Goal: Obtain resource: Download file/media

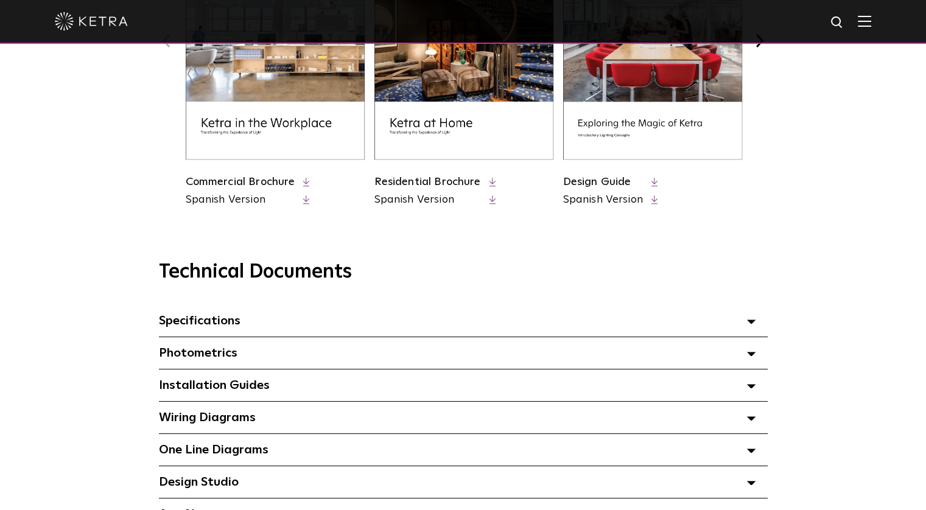
scroll to position [791, 0]
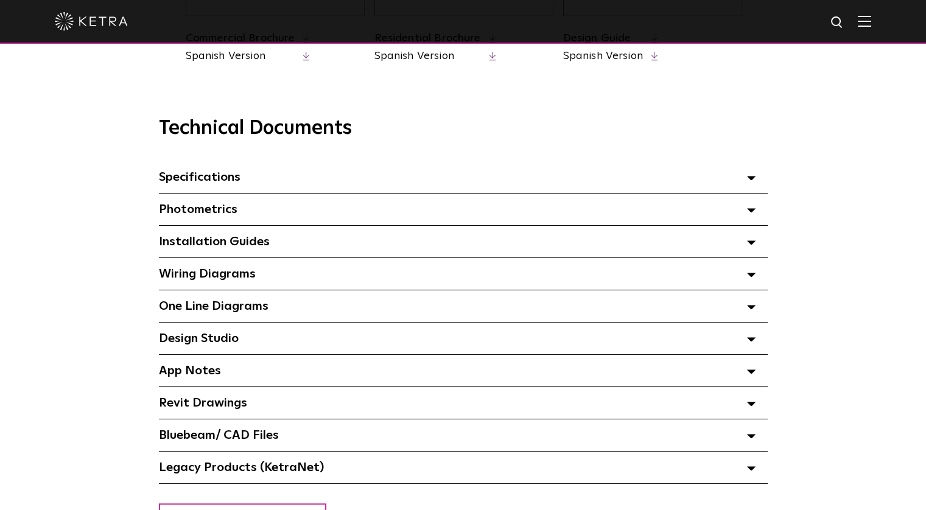
click at [751, 243] on span at bounding box center [751, 242] width 9 height 16
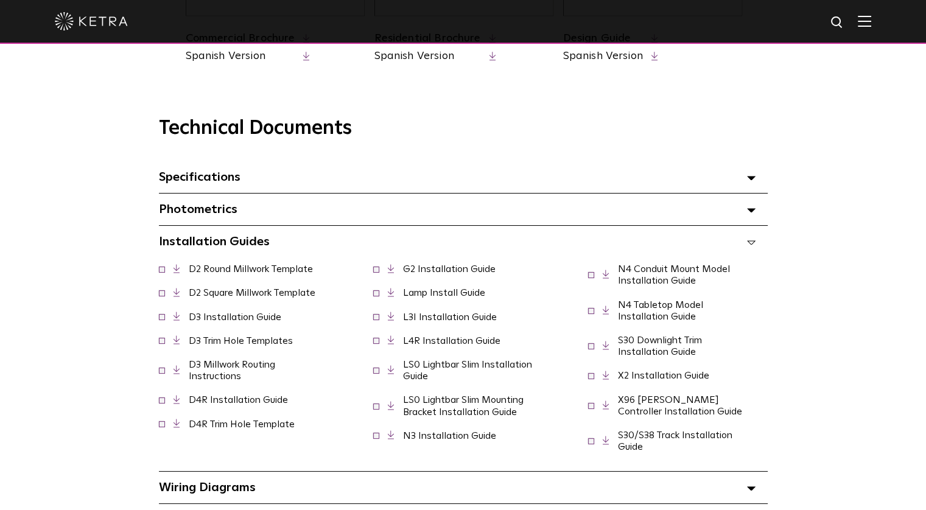
click at [751, 243] on span at bounding box center [751, 242] width 9 height 16
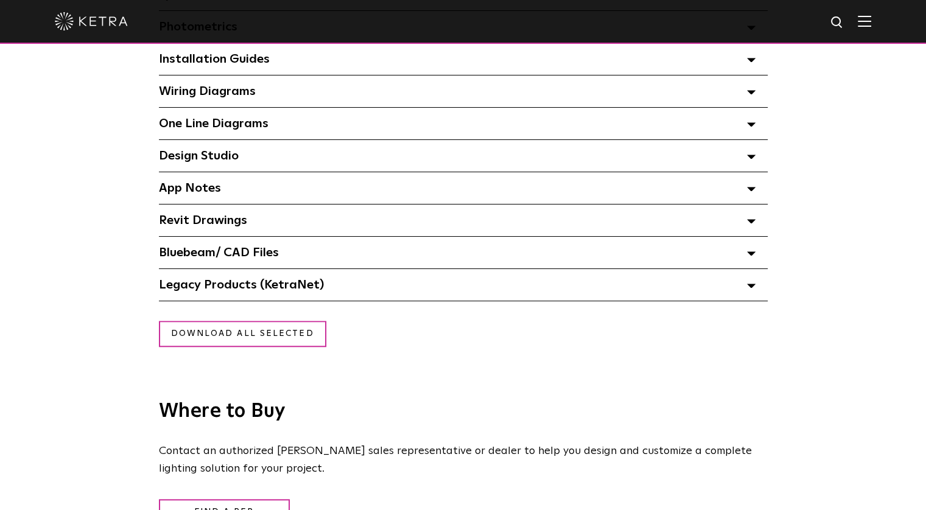
scroll to position [913, 0]
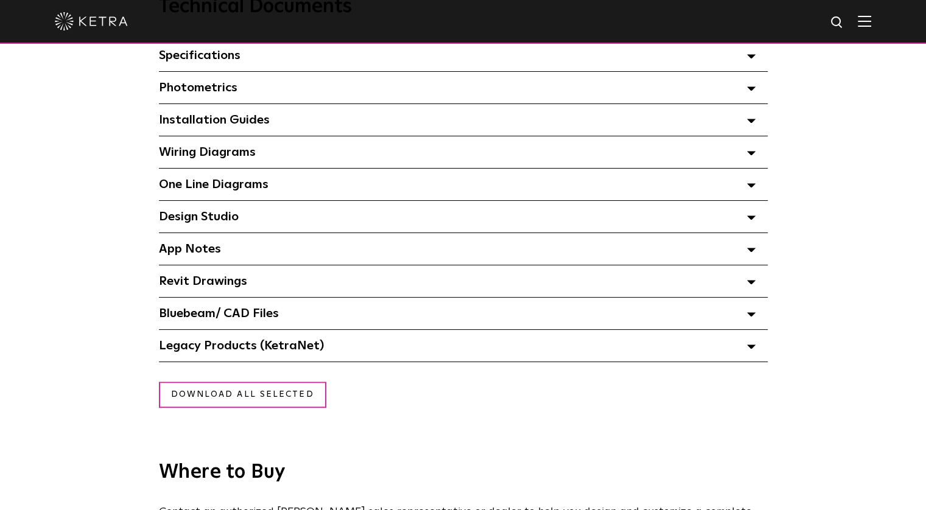
click at [756, 157] on div "Wiring Diagrams Select checkboxes to use the bulk download option below" at bounding box center [463, 152] width 609 height 32
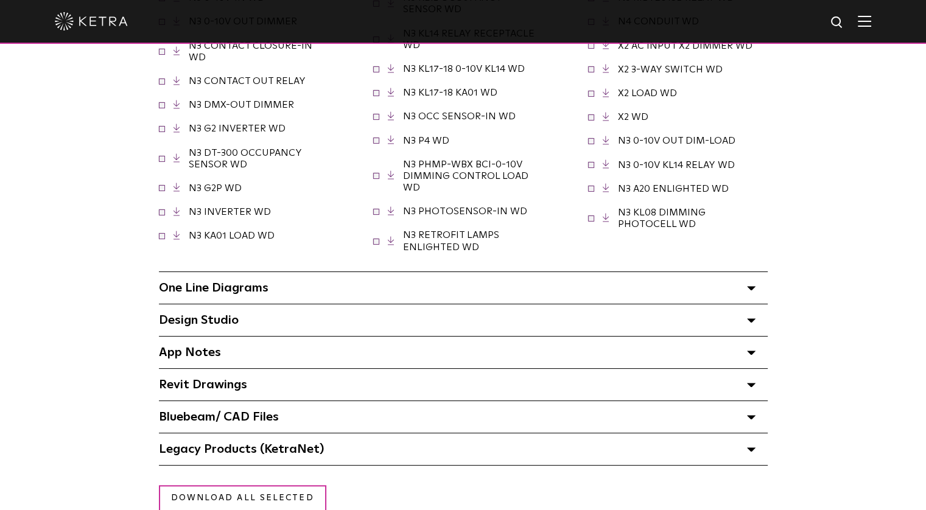
scroll to position [1096, 0]
click at [754, 419] on icon at bounding box center [751, 417] width 9 height 4
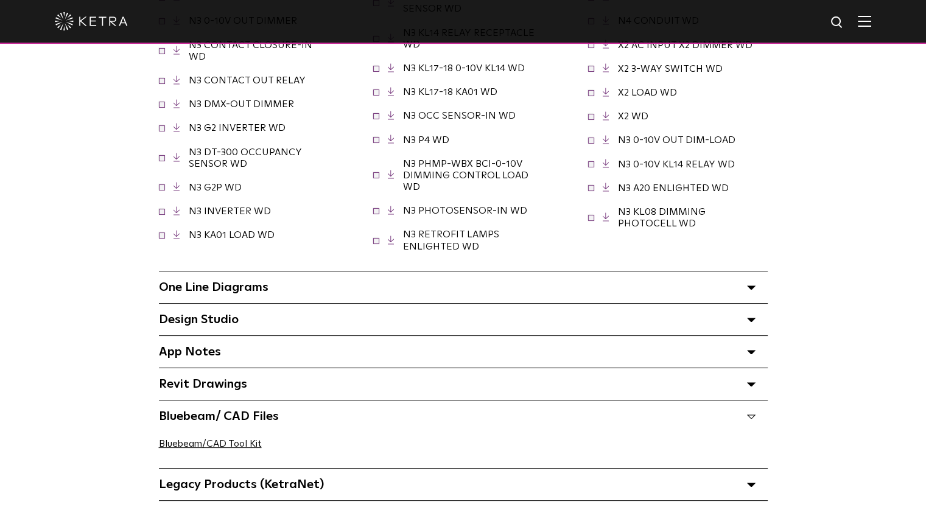
scroll to position [1217, 0]
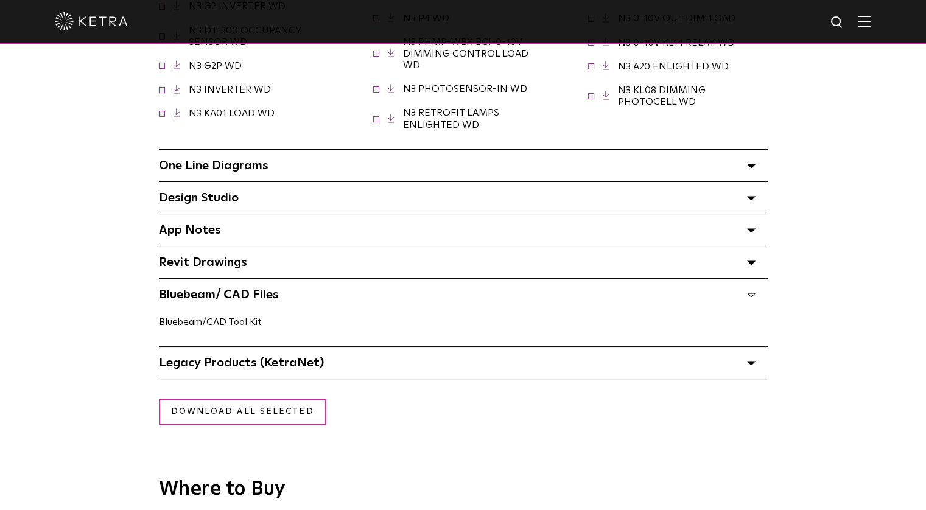
click at [191, 324] on link "Bluebeam/CAD Tool Kit" at bounding box center [210, 322] width 103 height 10
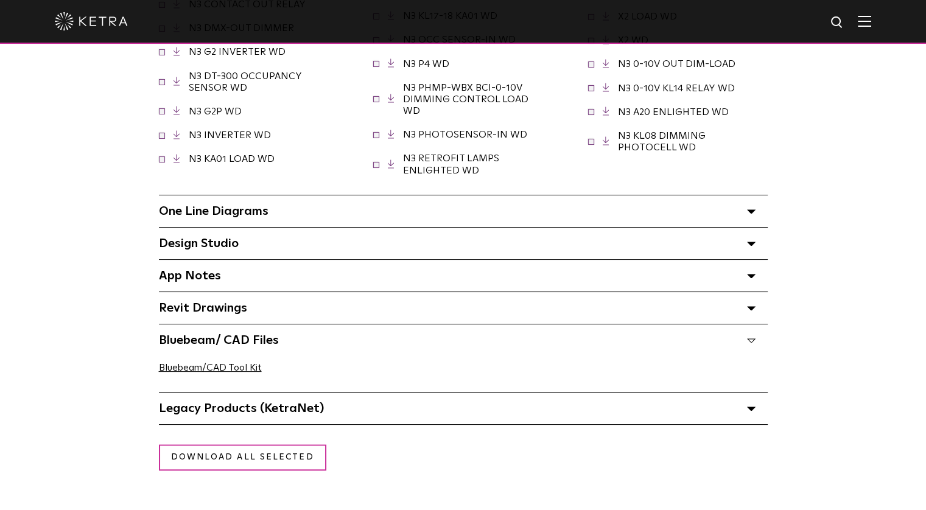
scroll to position [1156, 0]
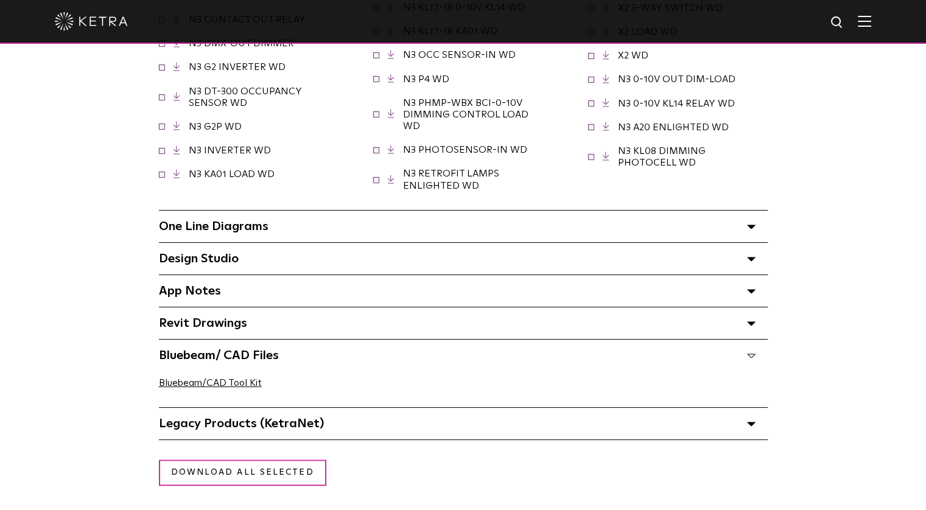
click at [224, 329] on span "Revit Drawings Select checkboxes to use the bulk download option below" at bounding box center [203, 323] width 88 height 12
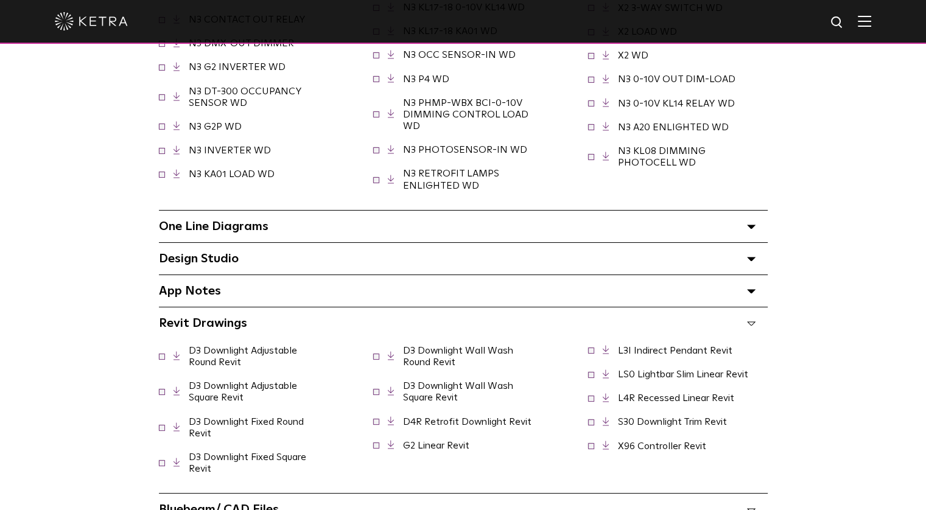
click at [168, 265] on span "Design Studio Select checkboxes to use the bulk download option below" at bounding box center [199, 259] width 80 height 12
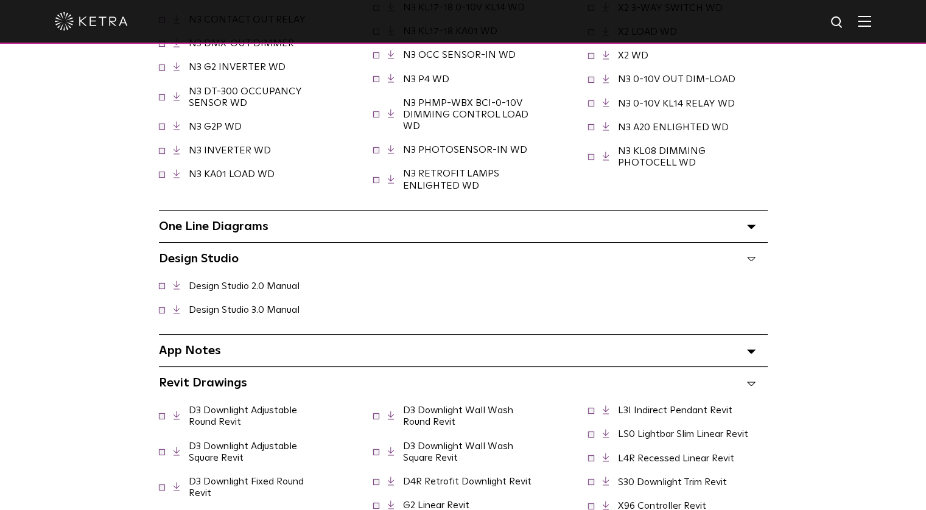
click at [749, 229] on icon at bounding box center [751, 227] width 9 height 4
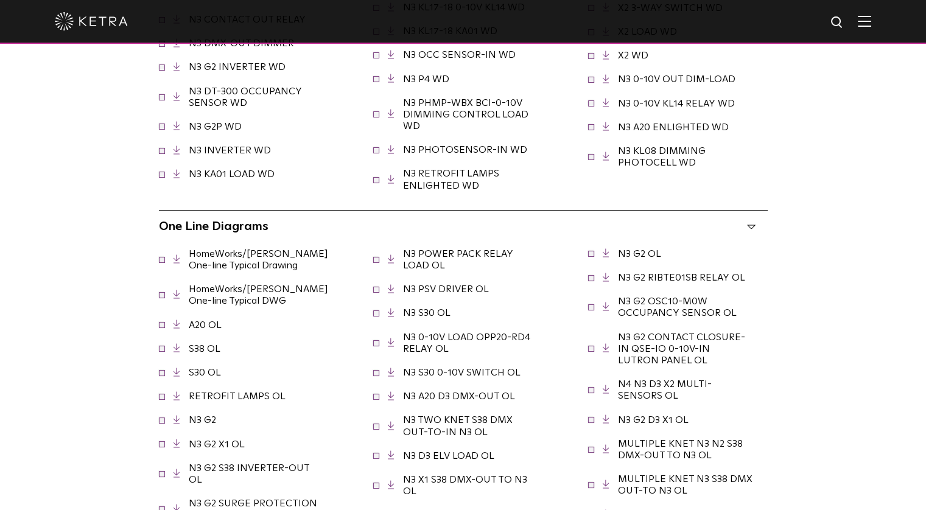
click at [749, 229] on icon at bounding box center [751, 227] width 9 height 4
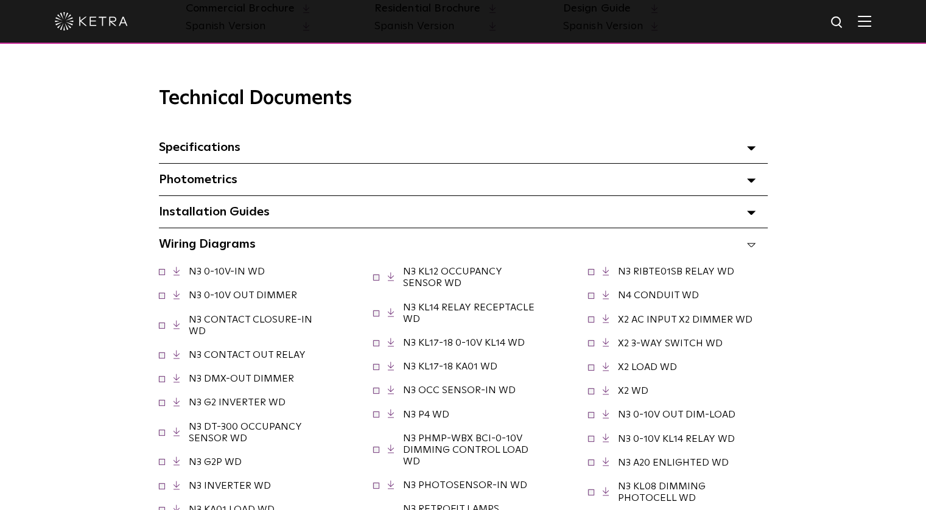
scroll to position [791, 0]
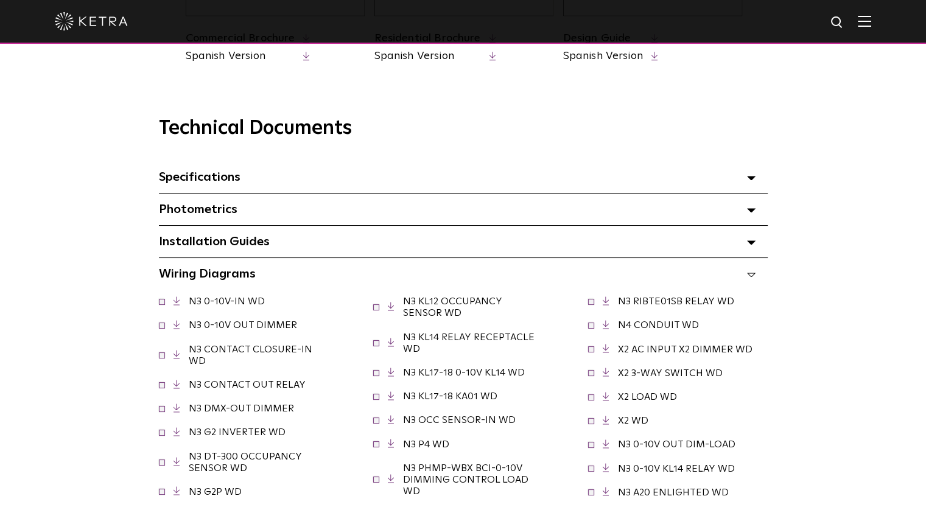
click at [746, 250] on div "Installation Guides Select checkboxes to use the bulk download option below" at bounding box center [463, 242] width 609 height 32
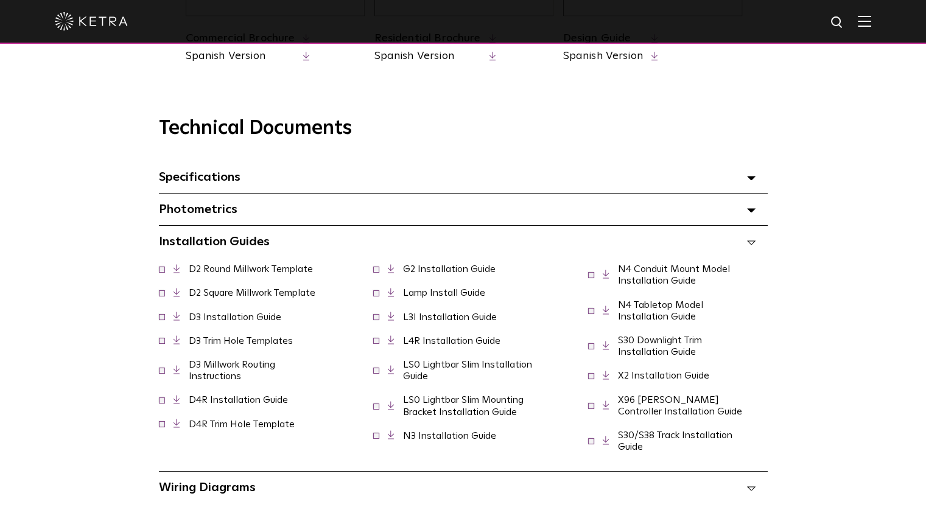
click at [682, 407] on link "X96 [PERSON_NAME] Controller Installation Guide" at bounding box center [680, 405] width 124 height 21
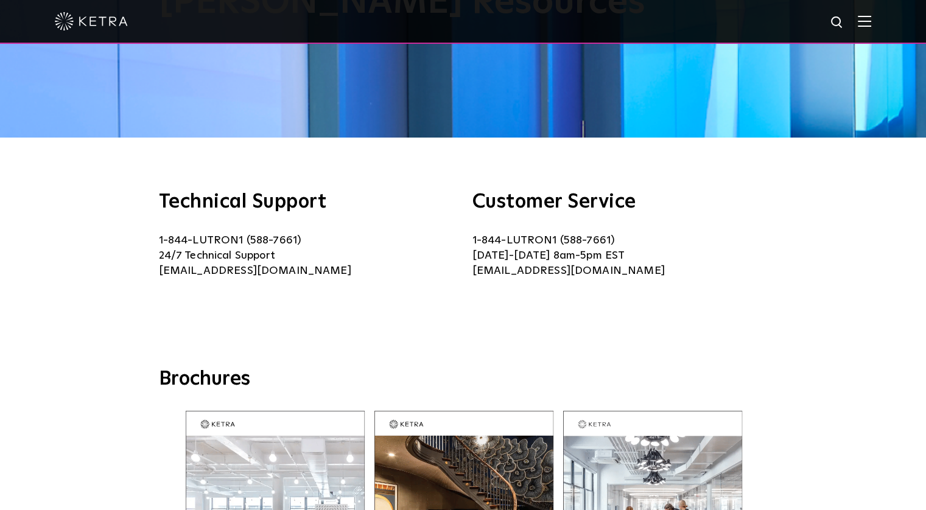
scroll to position [365, 0]
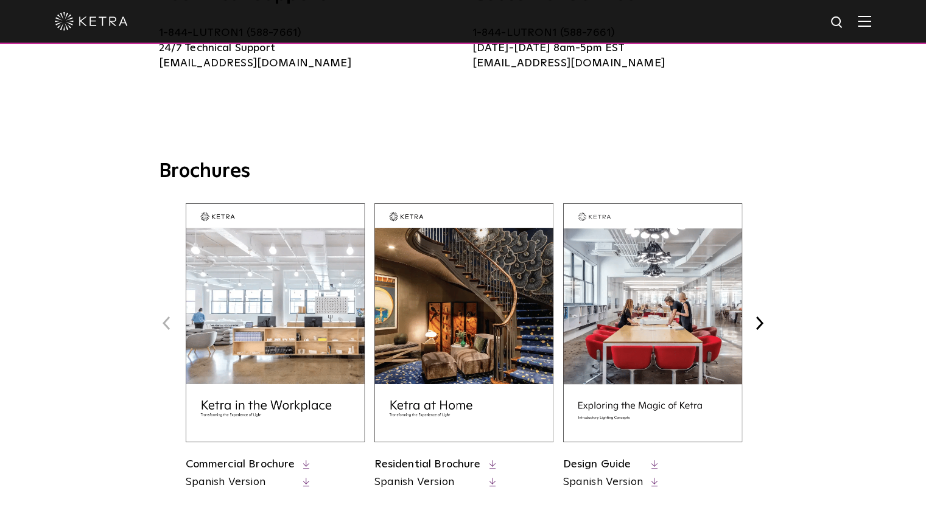
click at [681, 272] on img at bounding box center [652, 322] width 179 height 239
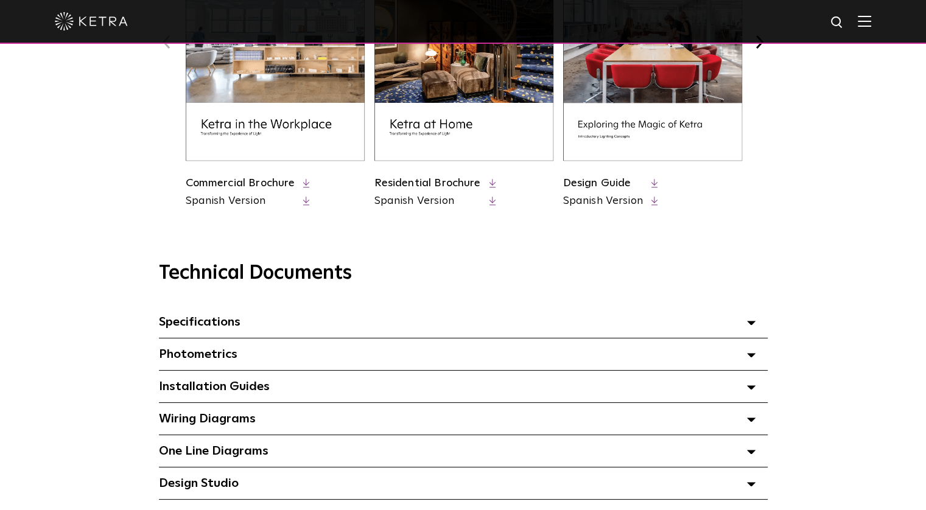
scroll to position [730, 0]
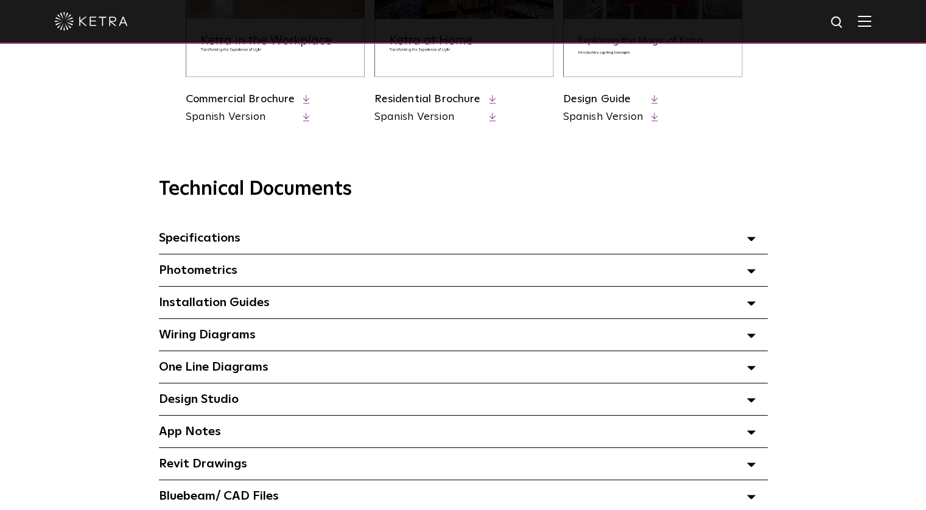
click at [168, 237] on span "Specifications Select checkboxes to use the bulk download option below" at bounding box center [200, 238] width 82 height 12
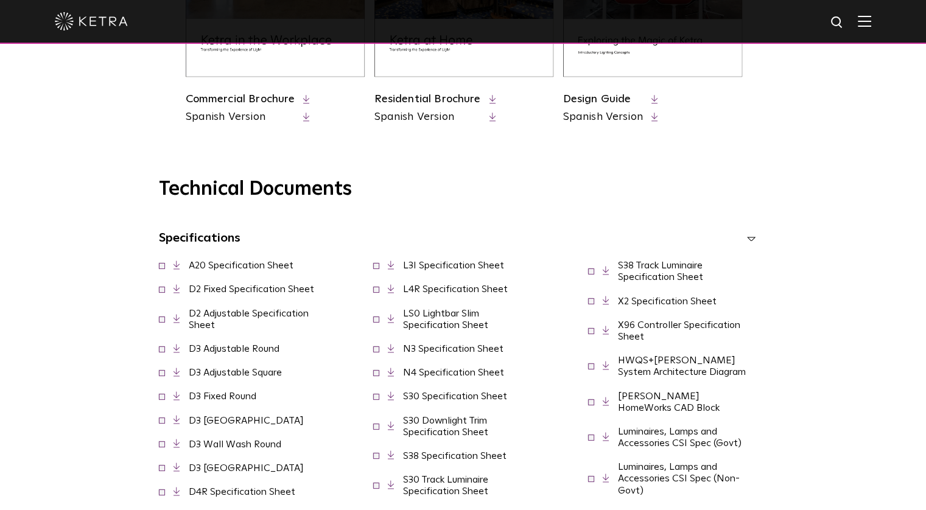
click at [168, 237] on span "Specifications Select checkboxes to use the bulk download option below" at bounding box center [200, 238] width 82 height 12
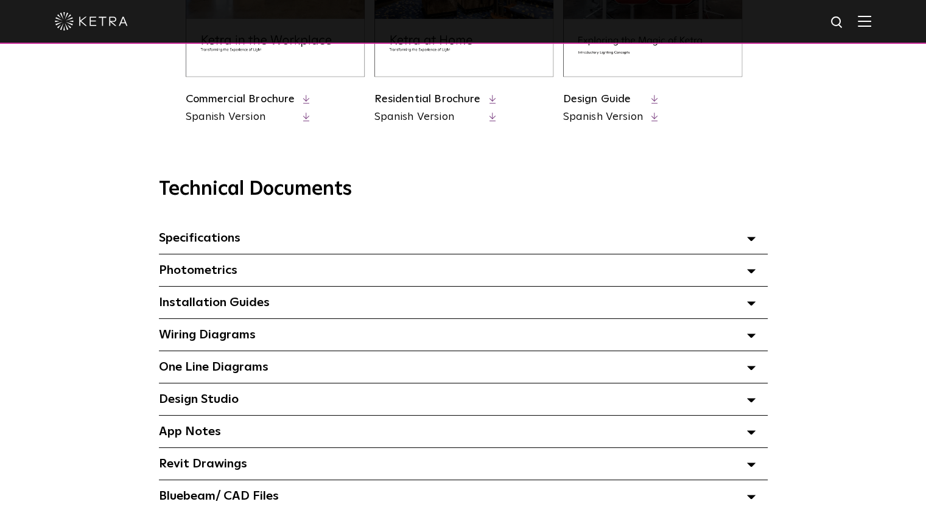
click at [168, 237] on span "Specifications Select checkboxes to use the bulk download option below" at bounding box center [200, 238] width 82 height 12
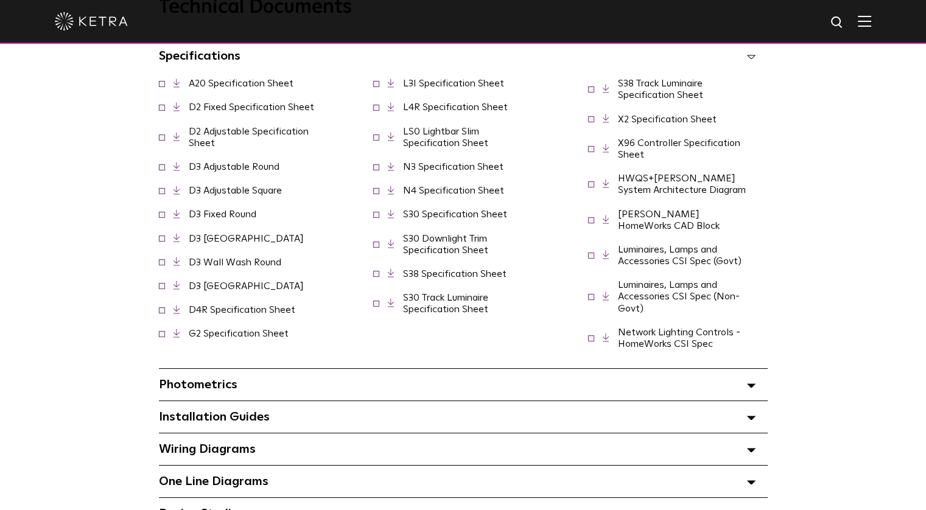
scroll to position [913, 0]
click at [662, 328] on link "Network Lighting Controls - HomeWorks CSI Spec" at bounding box center [679, 337] width 122 height 21
click at [654, 335] on link "Network Lighting Controls - HomeWorks CSI Spec" at bounding box center [679, 337] width 122 height 21
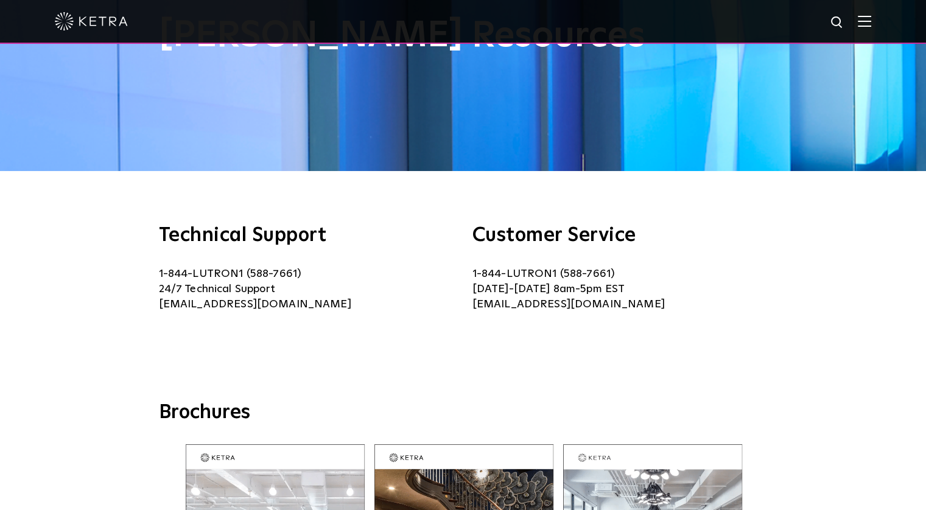
scroll to position [0, 0]
